Goal: Information Seeking & Learning: Check status

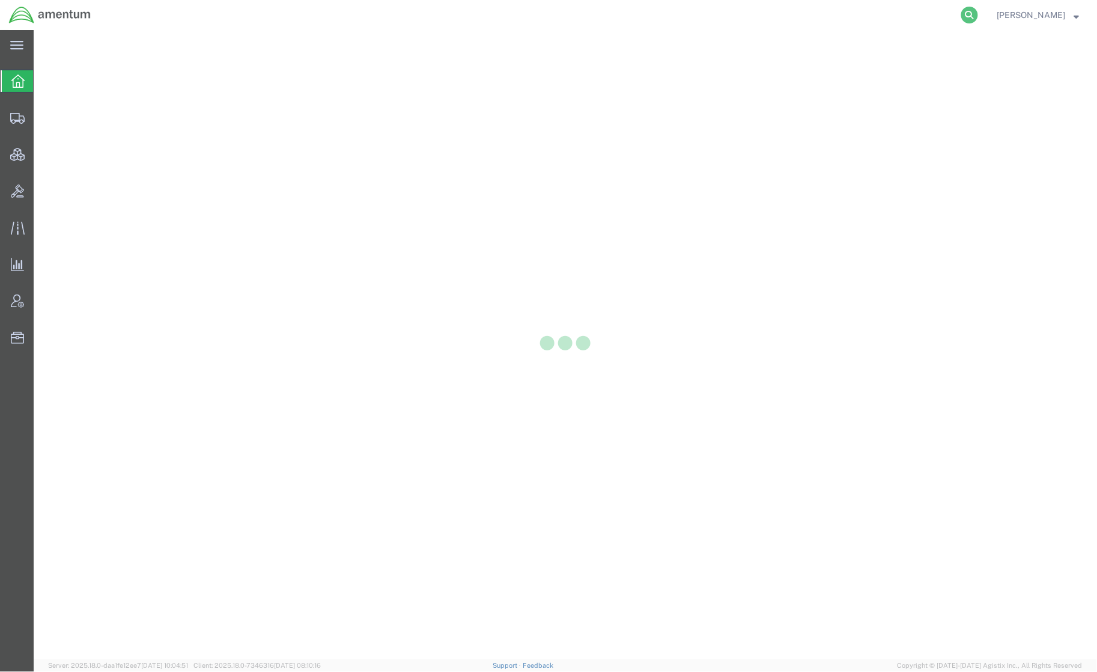
click at [966, 13] on icon at bounding box center [969, 15] width 17 height 17
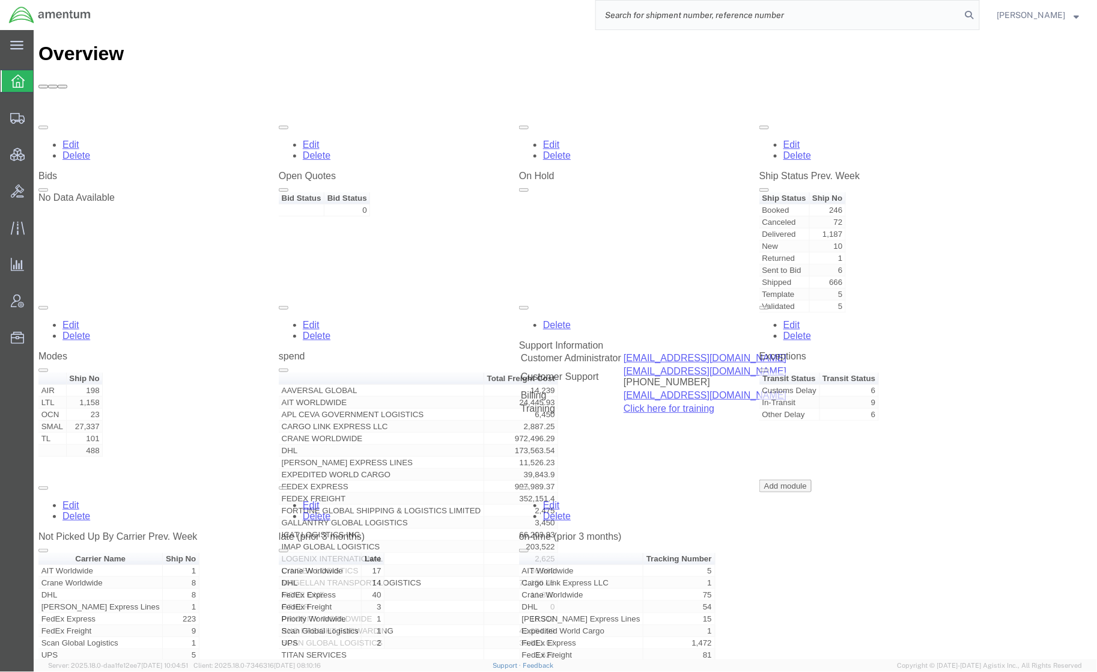
paste input "56685203"
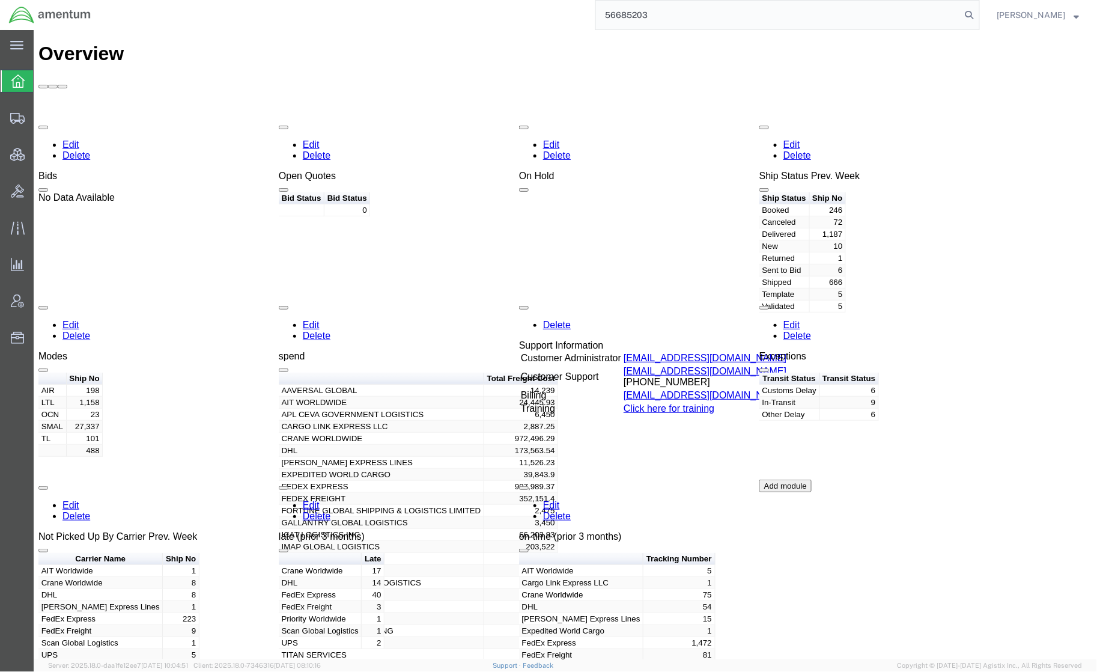
type input "56685203"
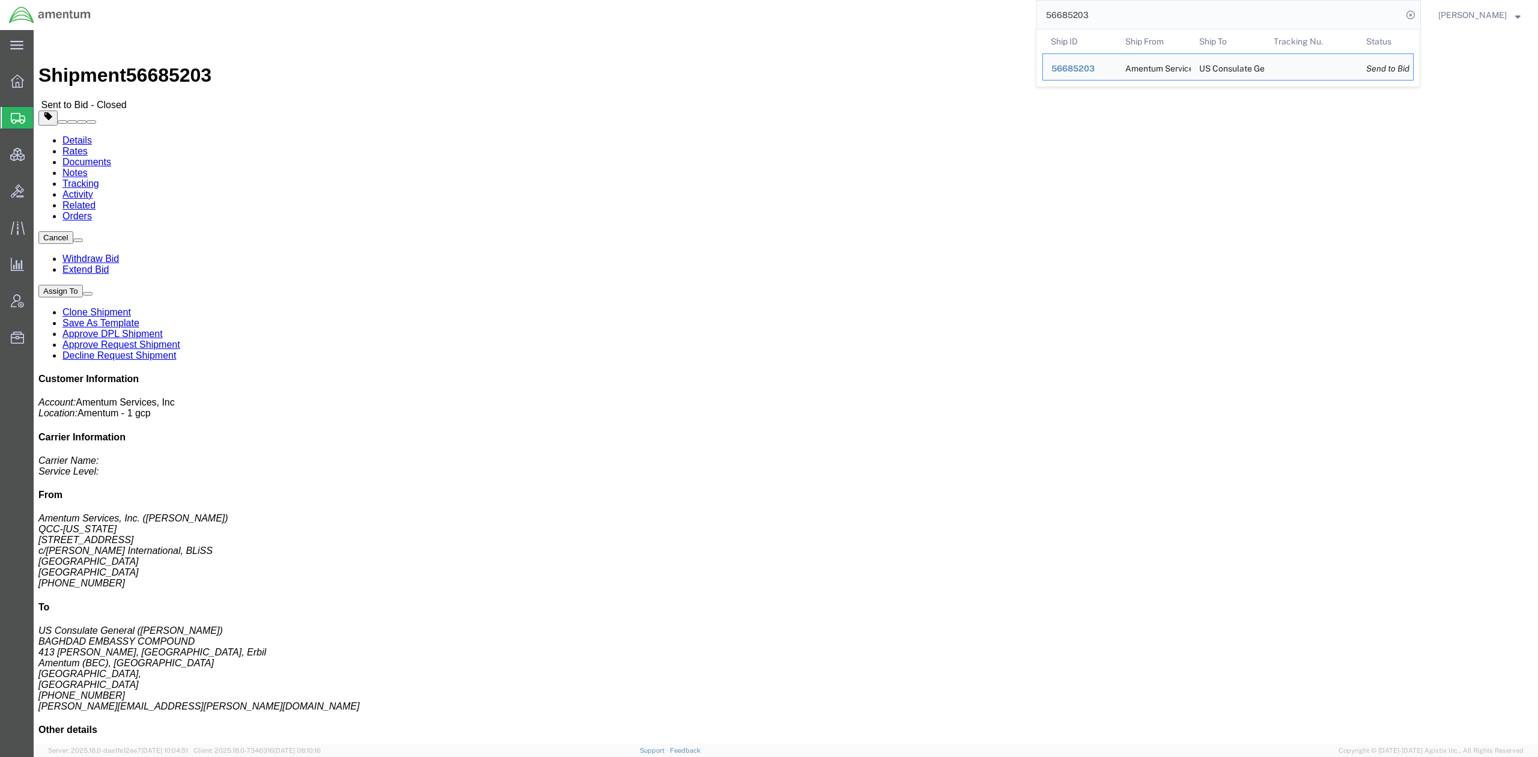
click div "Leg 1 - Air"
click link "Rates"
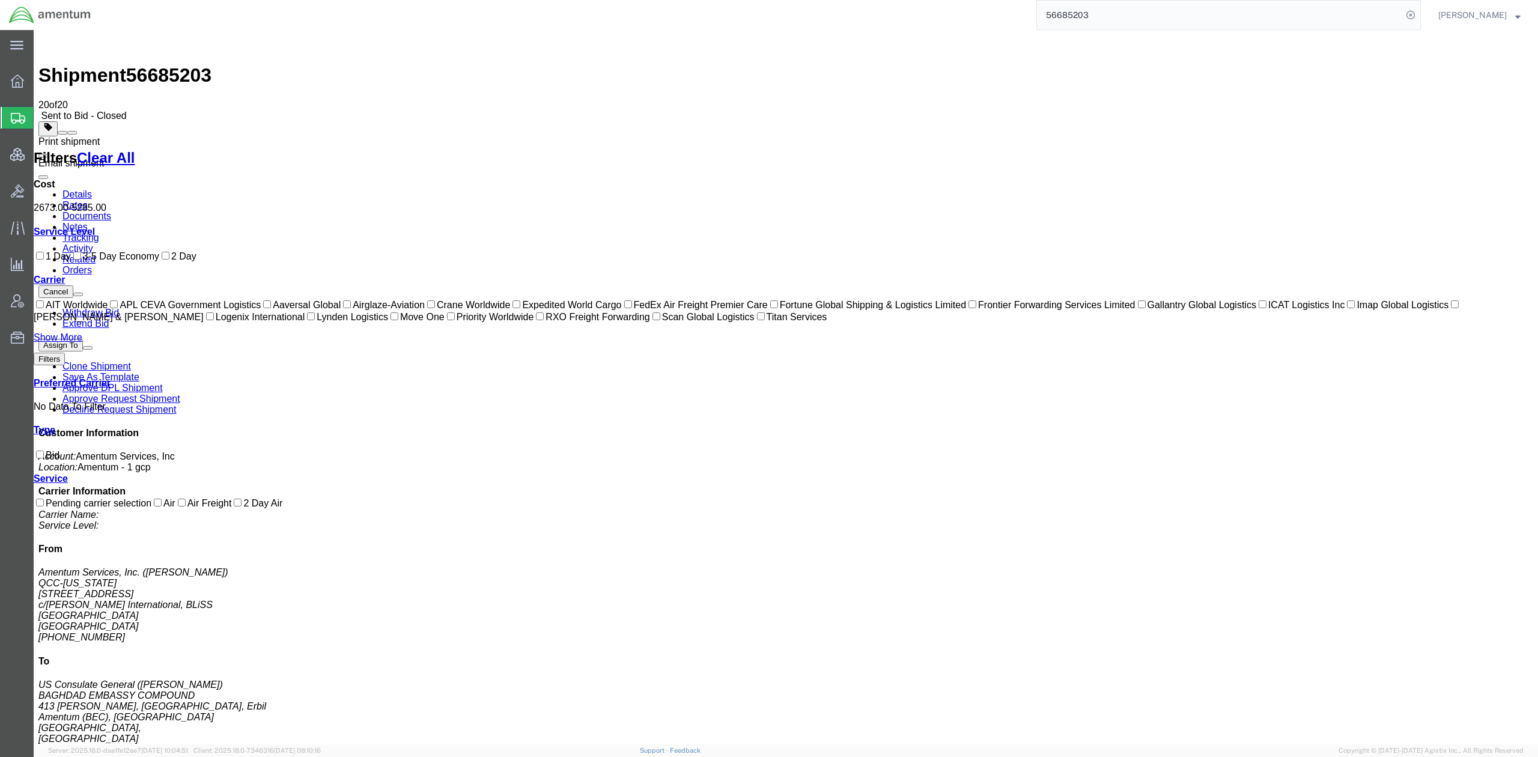
click at [72, 133] on span at bounding box center [72, 133] width 0 height 0
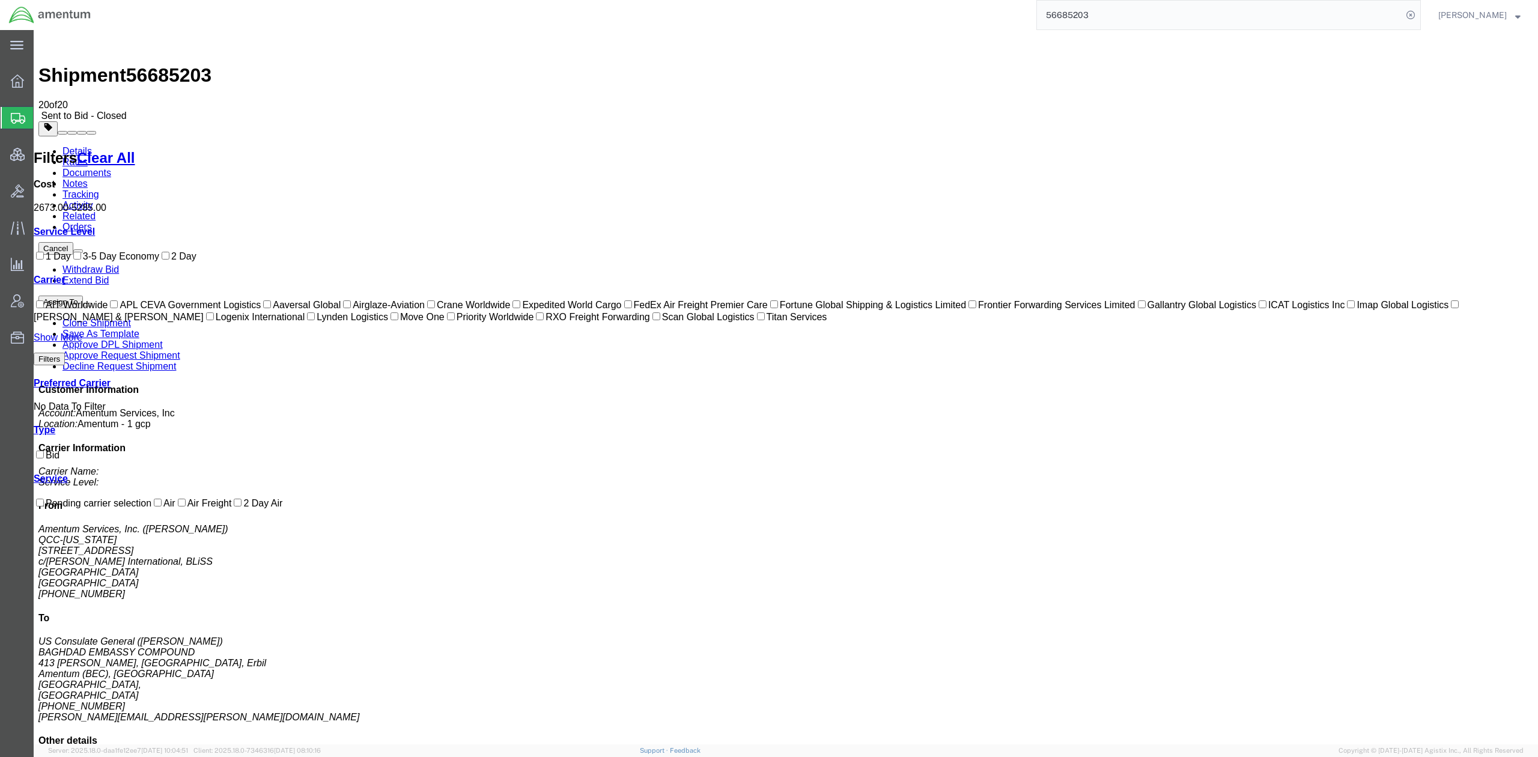
click at [82, 146] on link "Details" at bounding box center [76, 151] width 29 height 10
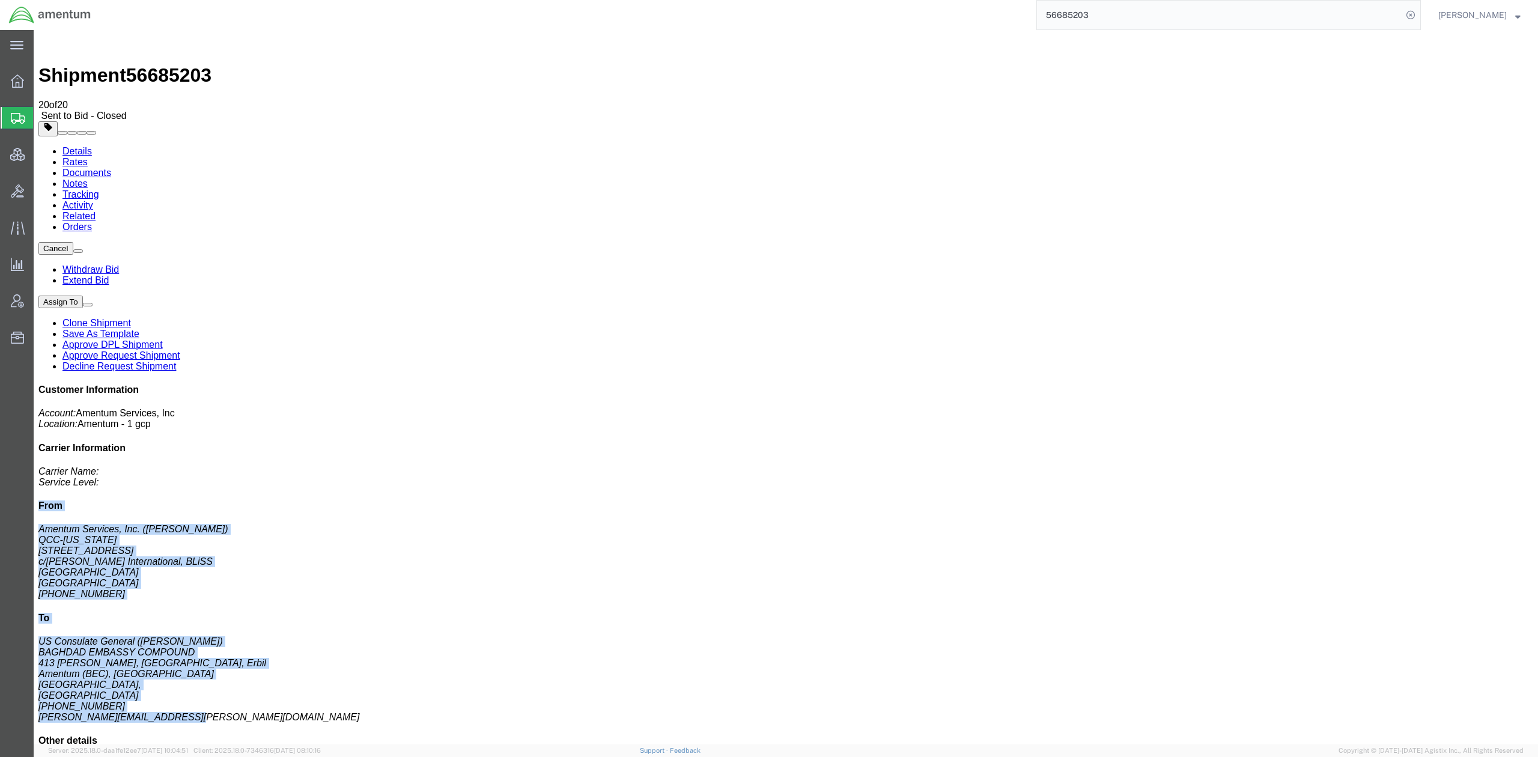
drag, startPoint x: 1280, startPoint y: 189, endPoint x: 1411, endPoint y: 403, distance: 250.8
click div "Customer Information Account: Amentum Services, Inc Location: Amentum - 1 gcp C…"
copy div "From Amentum Services, Inc. ([PERSON_NAME]) QCC-[US_STATE] [STREET_ADDRESS][GEO…"
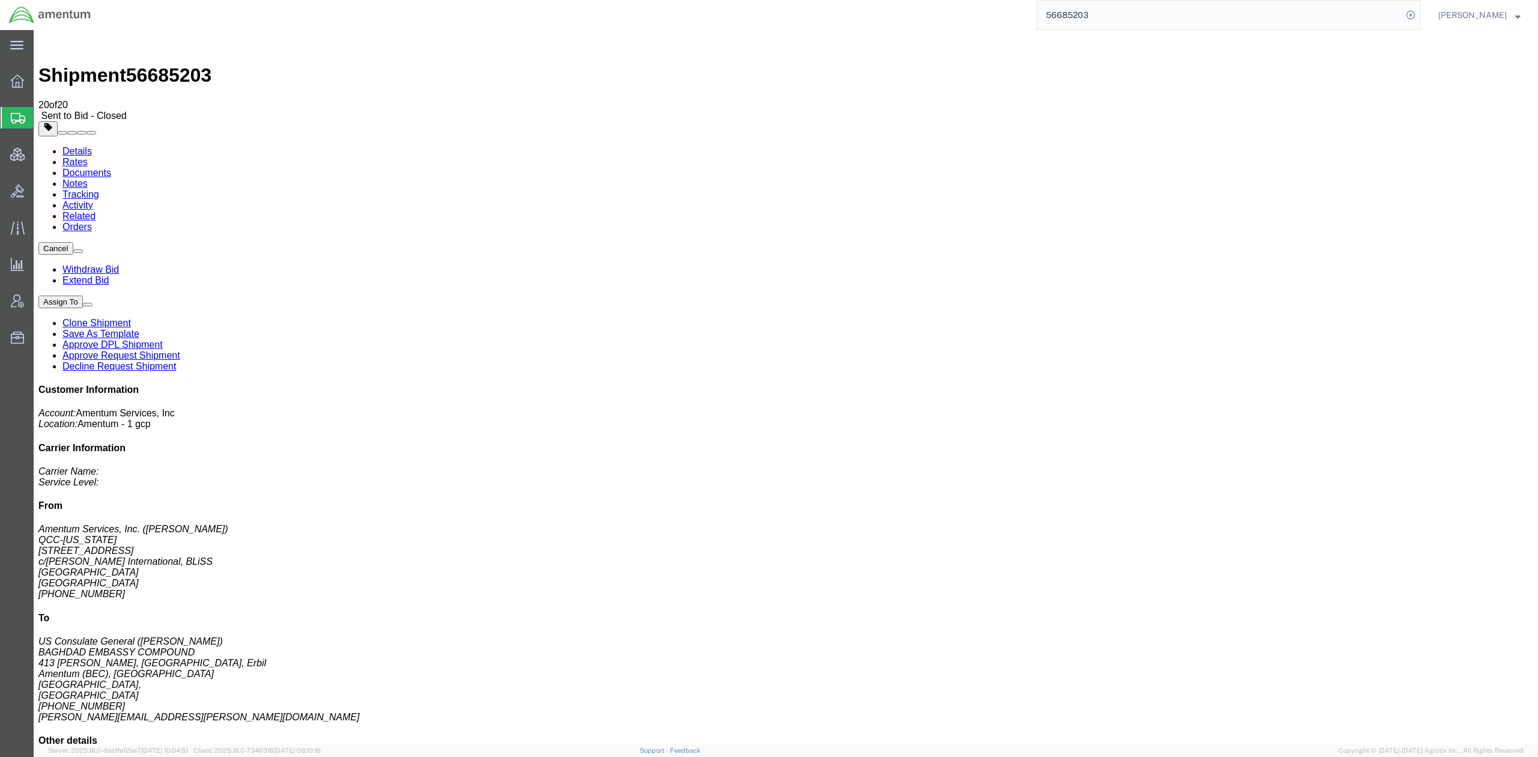
drag, startPoint x: 953, startPoint y: 108, endPoint x: 1160, endPoint y: 201, distance: 226.7
click div "References Customer Ref: DCO-25241-167584 Booking Number: DCO-25241-167584 Depa…"
copy div "References Customer Ref: DCO-25241-167584 Booking Number: DCO-25241-167584 Depa…"
click div "# 1 1 Your Packaging Total weight: 28.00 LBS Dimensions: L 13.00 x W 13.00 x H …"
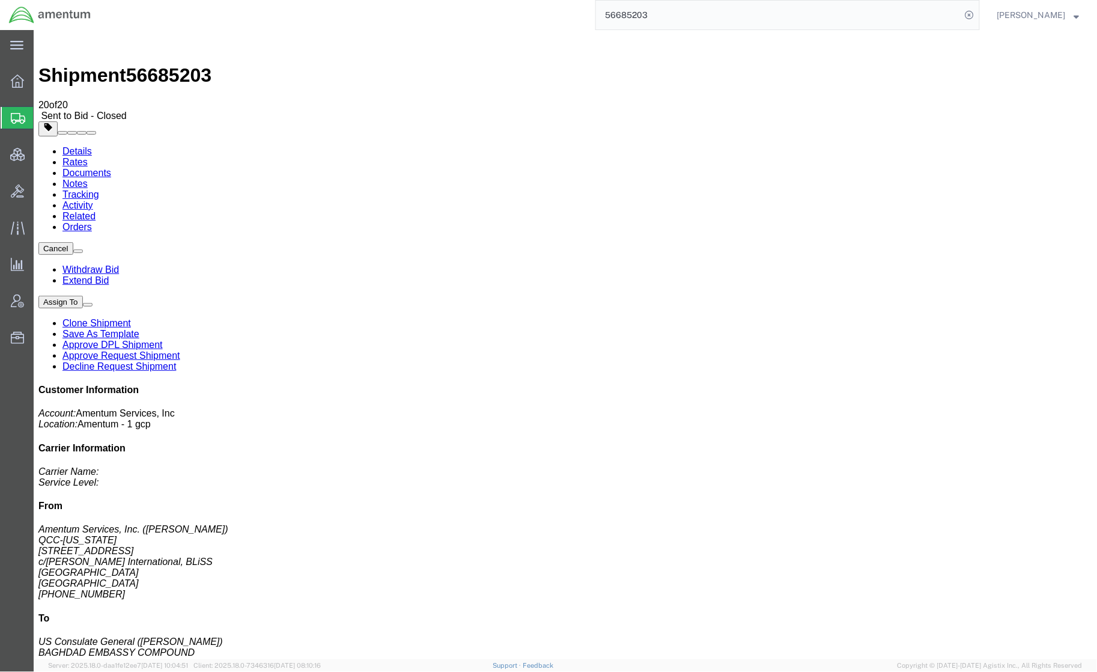
click at [43, 119] on span "Shipments" at bounding box center [38, 118] width 10 height 24
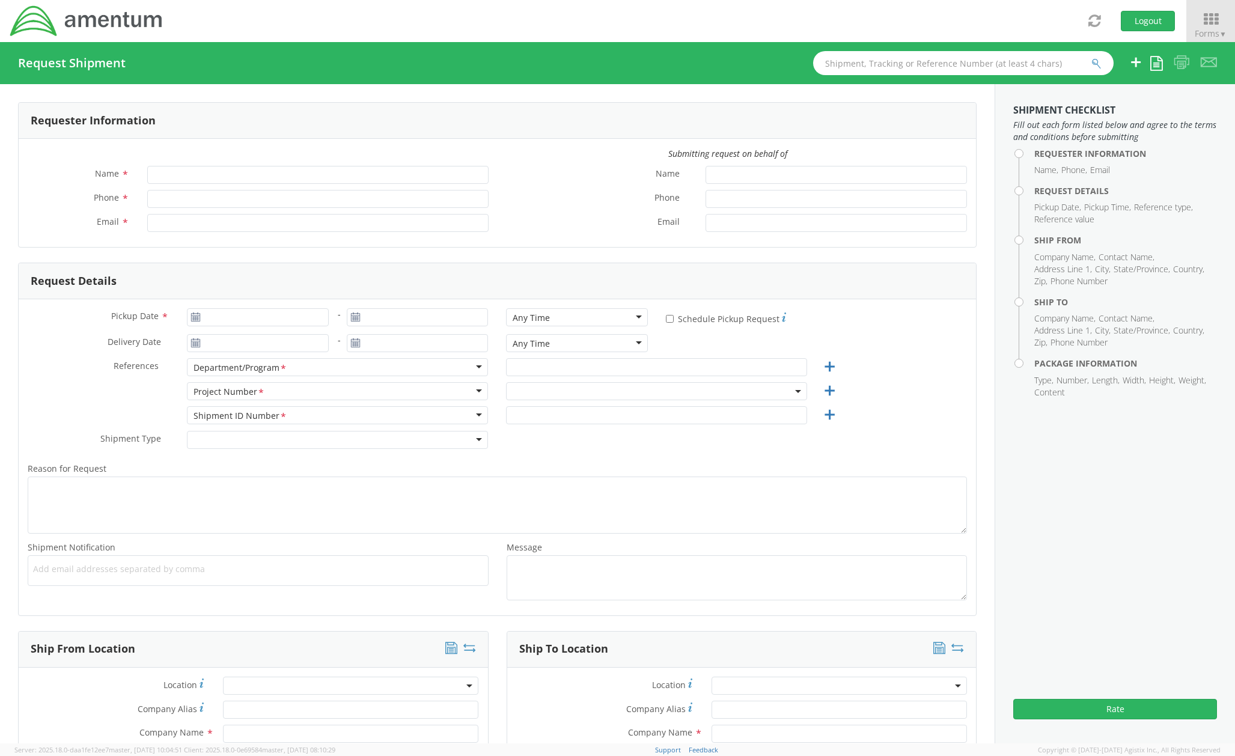
type input "[PERSON_NAME]"
type input "jason.champagne@amentum.com"
click at [567, 391] on span at bounding box center [656, 391] width 301 height 18
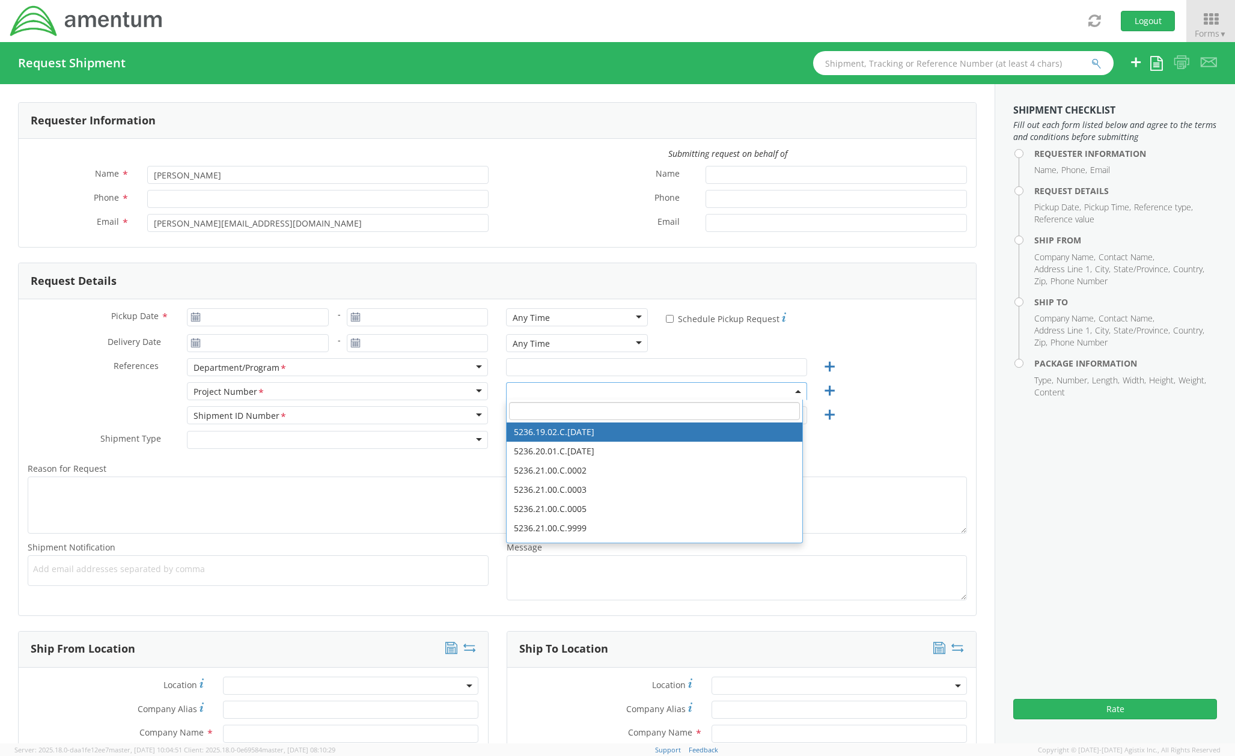
click at [566, 407] on input "search" at bounding box center [654, 411] width 290 height 18
paste input "ADMN.100123.1BRMX"
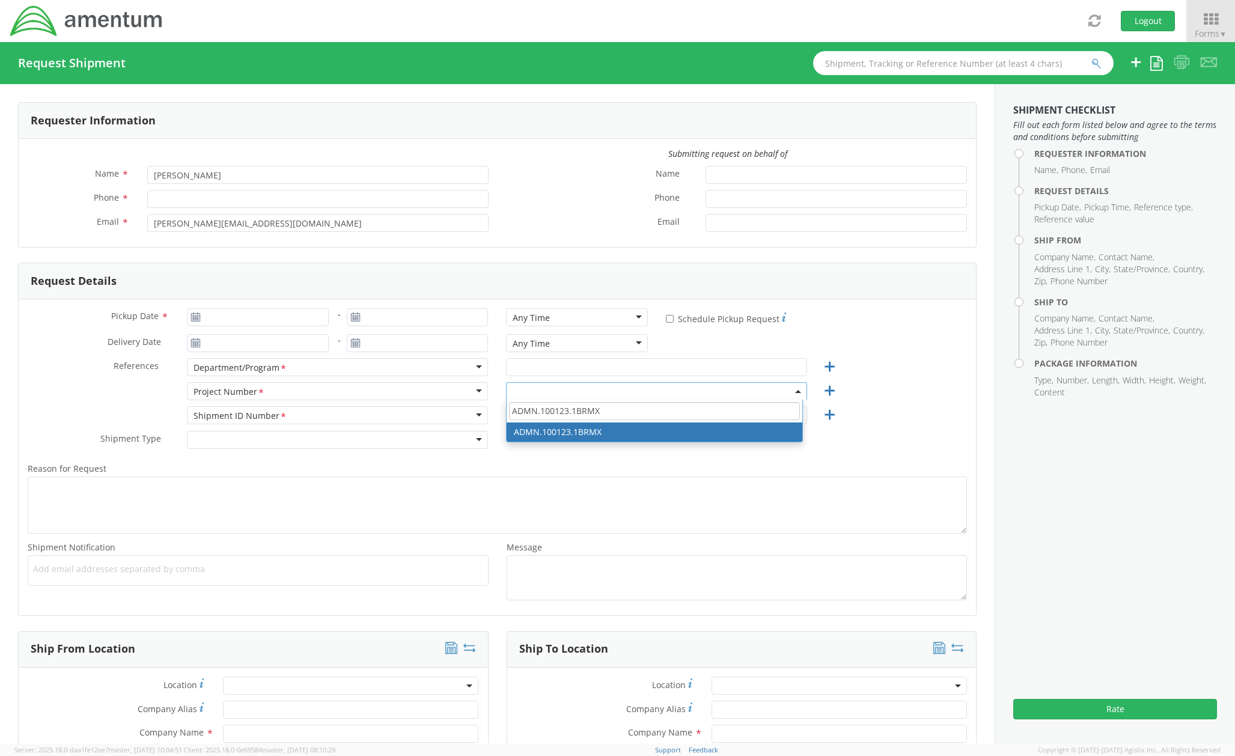
type input "ADMN.100123.1BRMX"
select select "ADMN.100123.1BRMX"
